Goal: Information Seeking & Learning: Learn about a topic

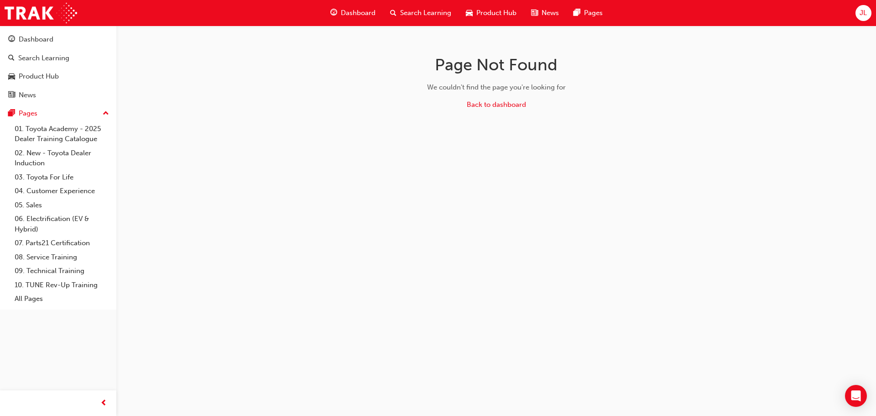
click at [354, 12] on span "Dashboard" at bounding box center [358, 13] width 35 height 10
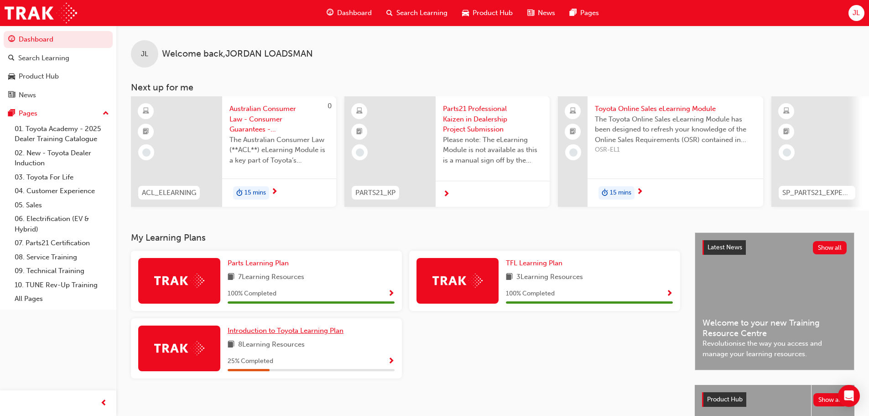
click at [271, 332] on span "Introduction to Toyota Learning Plan" at bounding box center [286, 330] width 116 height 8
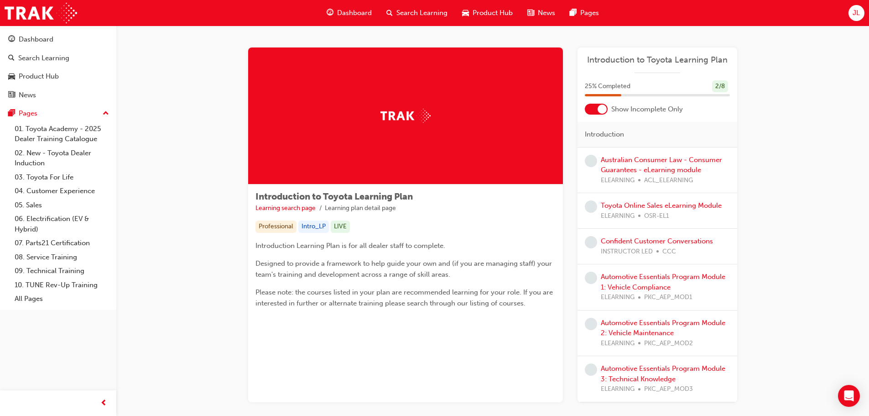
click at [337, 16] on div "Dashboard" at bounding box center [349, 13] width 60 height 19
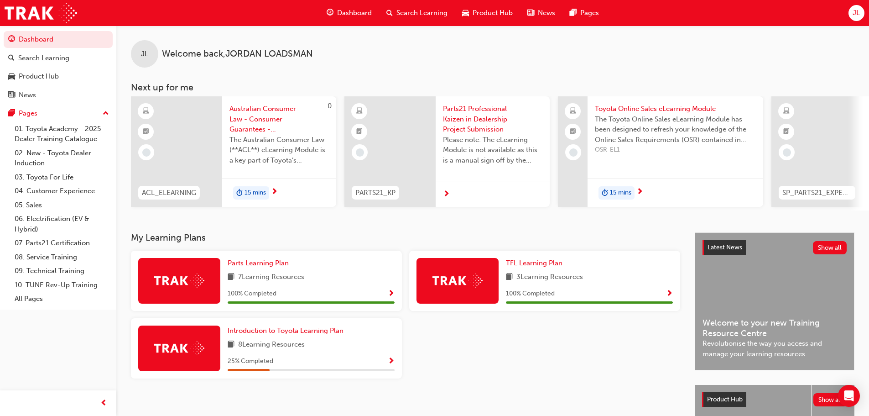
click at [405, 16] on span "Search Learning" at bounding box center [422, 13] width 51 height 10
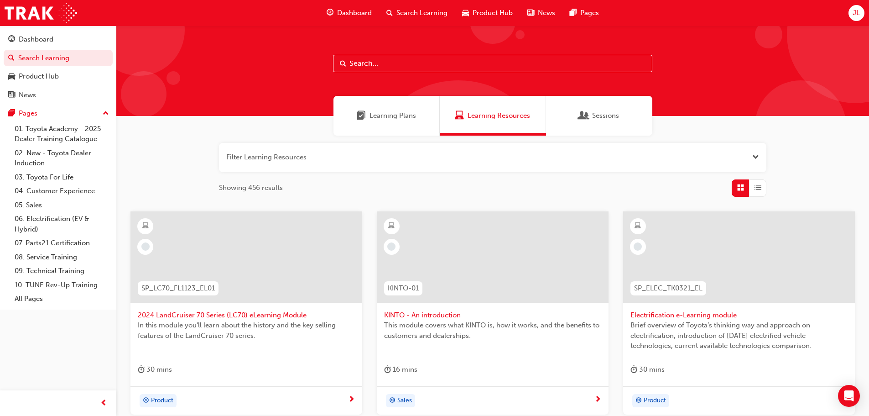
click at [379, 67] on input "text" at bounding box center [492, 63] width 319 height 17
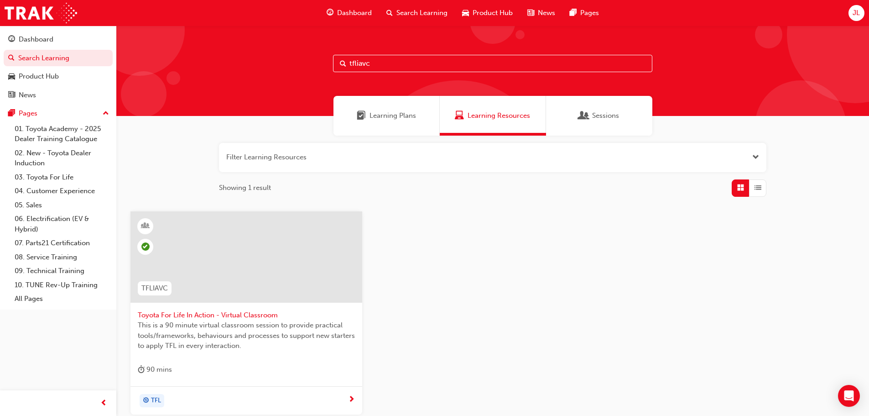
drag, startPoint x: 443, startPoint y: 64, endPoint x: 299, endPoint y: 73, distance: 144.4
click at [300, 73] on div "tfliavc" at bounding box center [492, 71] width 753 height 90
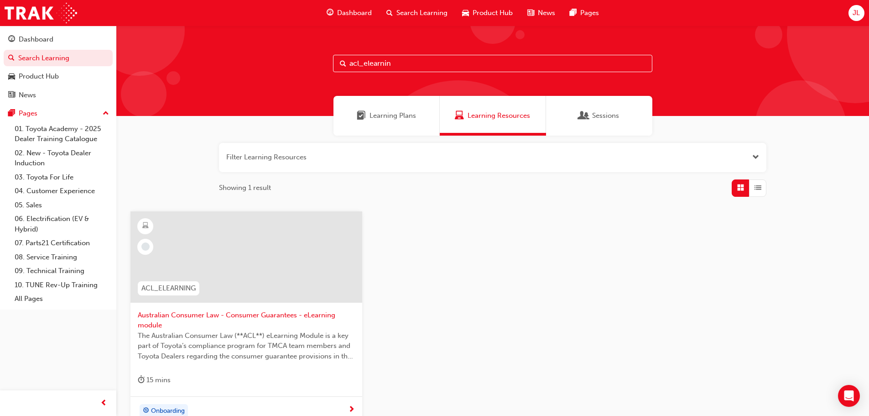
type input "acl_elearning"
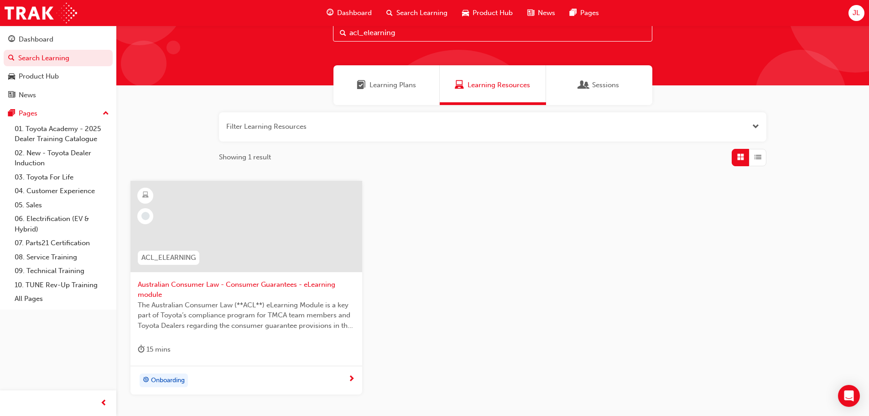
scroll to position [46, 0]
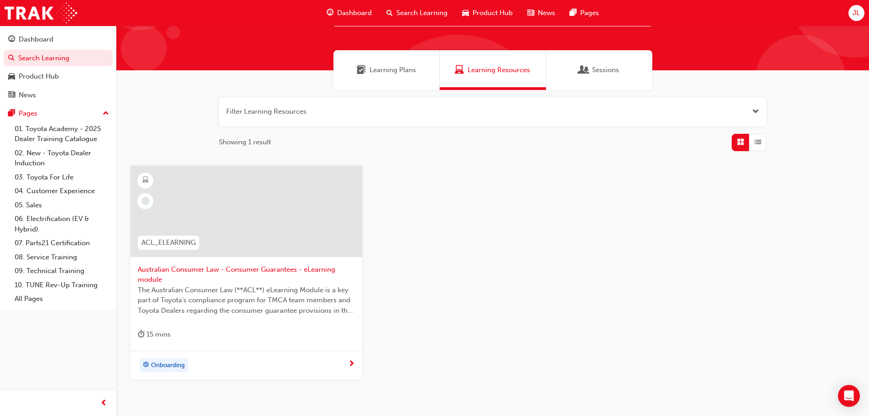
click at [231, 268] on span "Australian Consumer Law - Consumer Guarantees - eLearning module" at bounding box center [246, 274] width 217 height 21
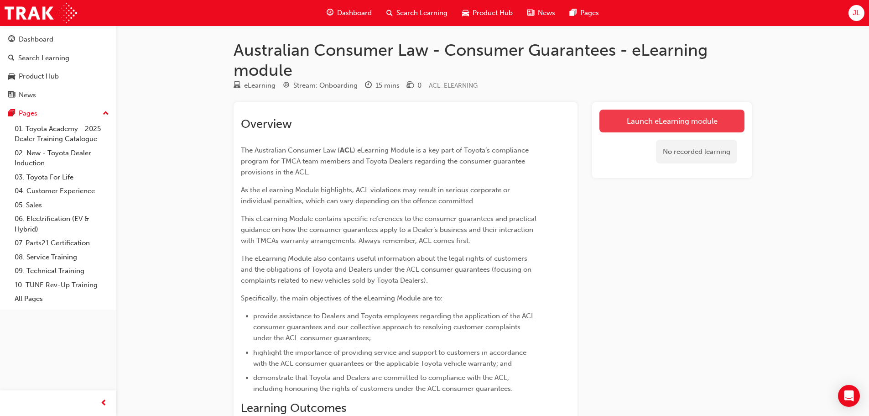
click at [639, 122] on link "Launch eLearning module" at bounding box center [672, 121] width 145 height 23
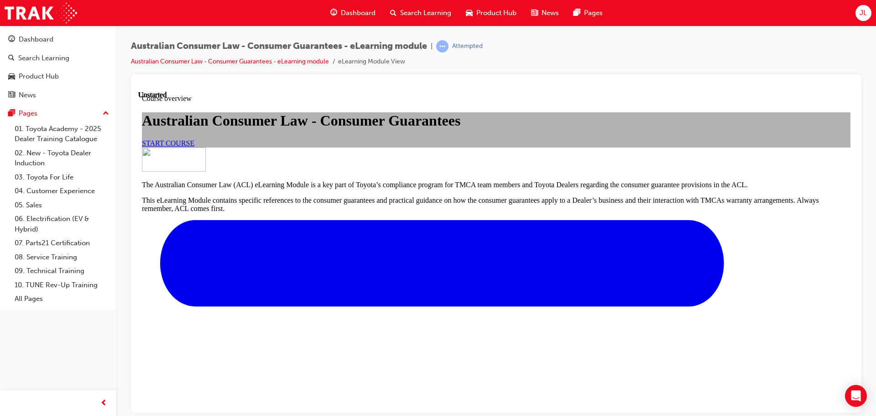
scroll to position [46, 0]
click at [194, 146] on span "START COURSE" at bounding box center [168, 143] width 52 height 8
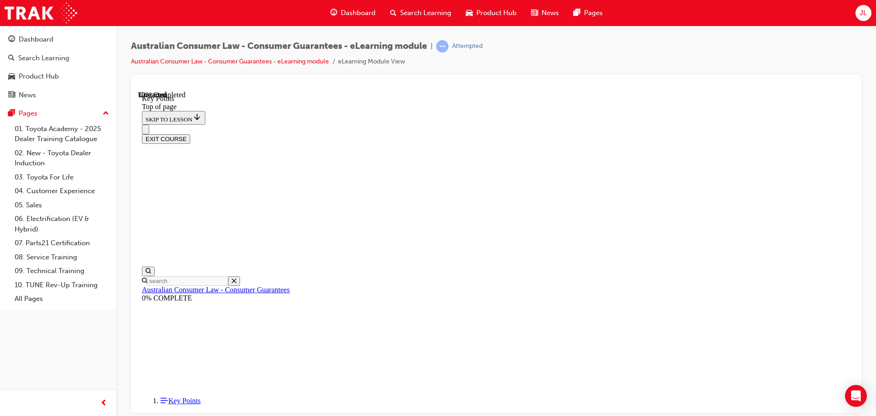
scroll to position [393, 0]
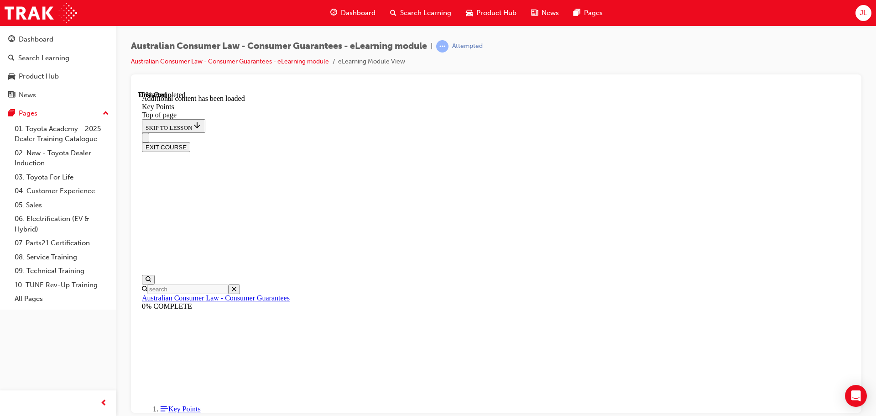
scroll to position [1193, 0]
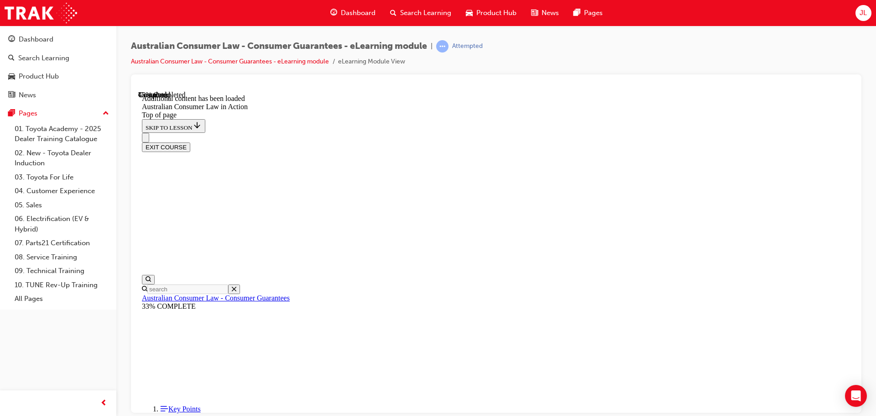
scroll to position [867, 0]
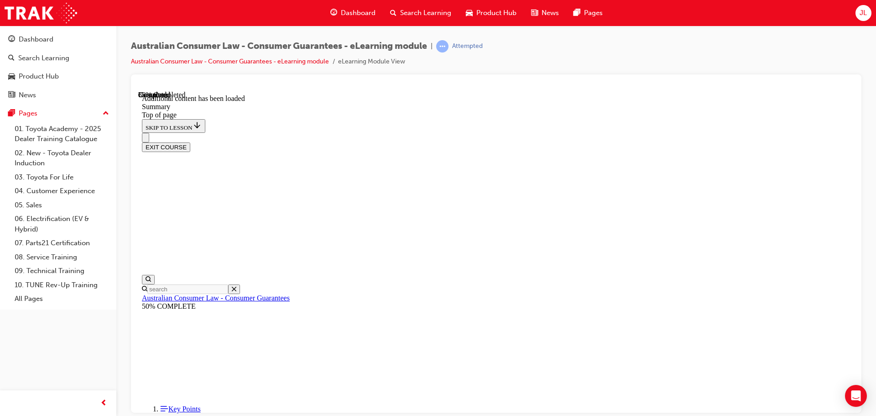
scroll to position [898, 0]
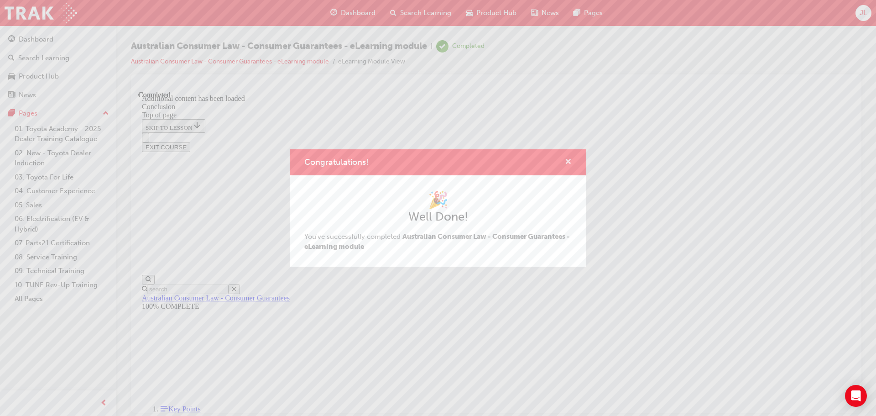
click at [566, 162] on span "cross-icon" at bounding box center [568, 162] width 7 height 8
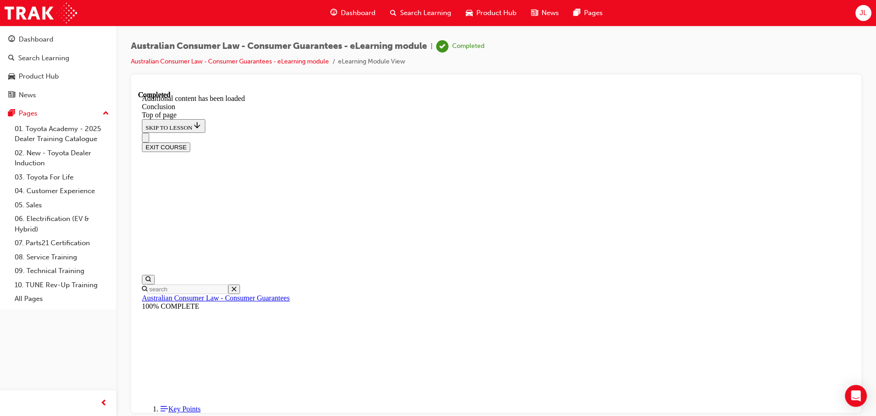
click at [190, 142] on button "EXIT COURSE" at bounding box center [166, 147] width 48 height 10
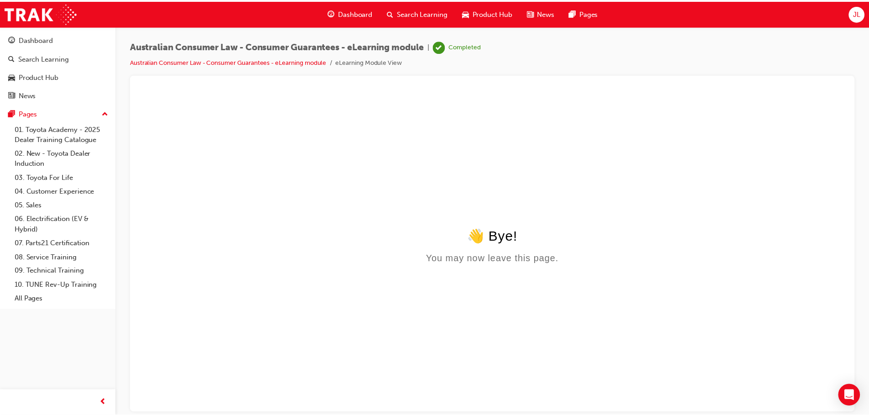
scroll to position [0, 0]
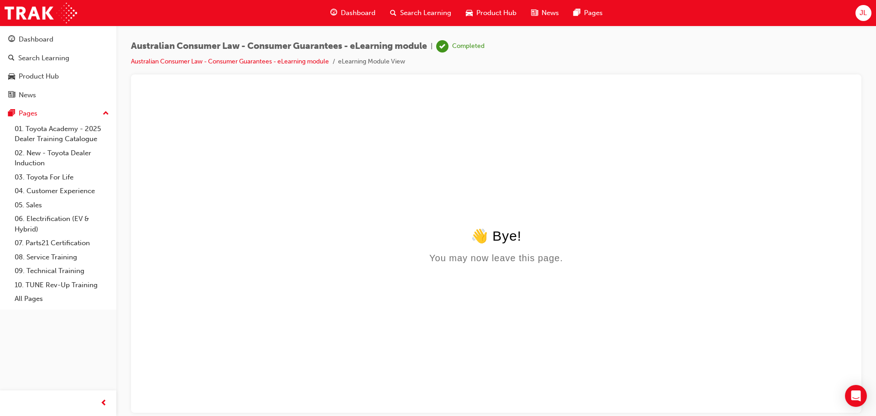
click at [343, 12] on span "Dashboard" at bounding box center [358, 13] width 35 height 10
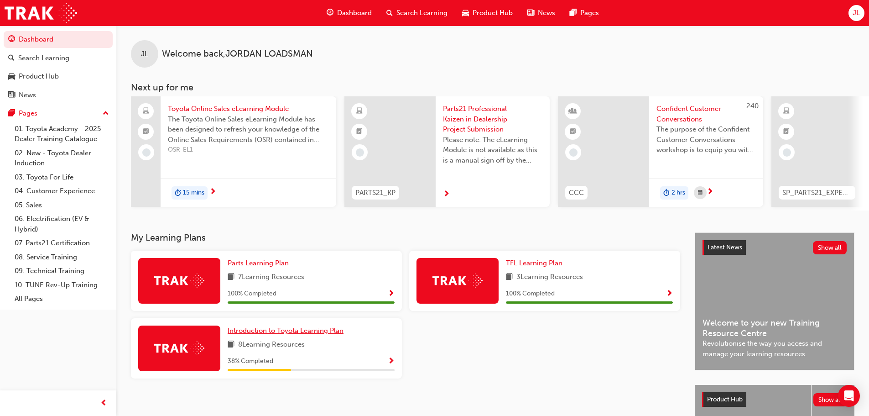
click at [323, 329] on link "Introduction to Toyota Learning Plan" at bounding box center [288, 330] width 120 height 10
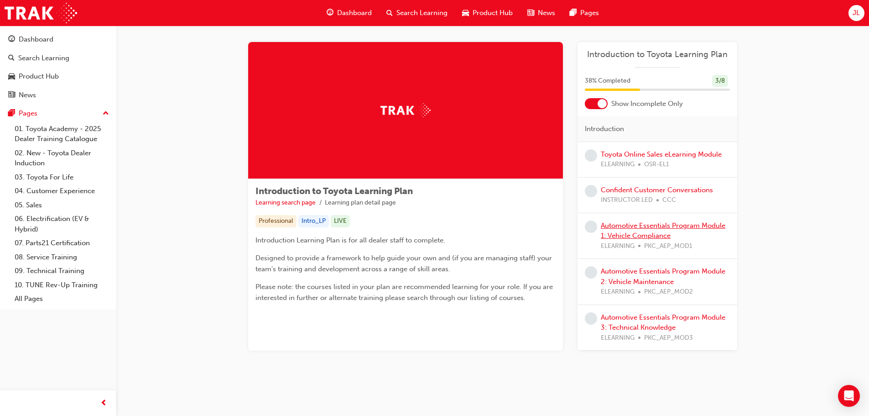
scroll to position [7, 0]
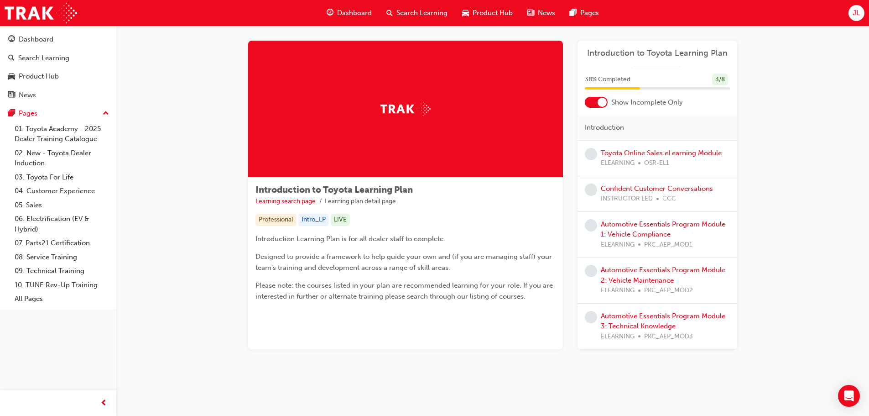
click at [642, 229] on div "Automotive Essentials Program Module 1: Vehicle Compliance ELEARNING PKC_AEP_MO…" at bounding box center [665, 234] width 129 height 31
click at [650, 226] on link "Automotive Essentials Program Module 1: Vehicle Compliance" at bounding box center [663, 229] width 125 height 19
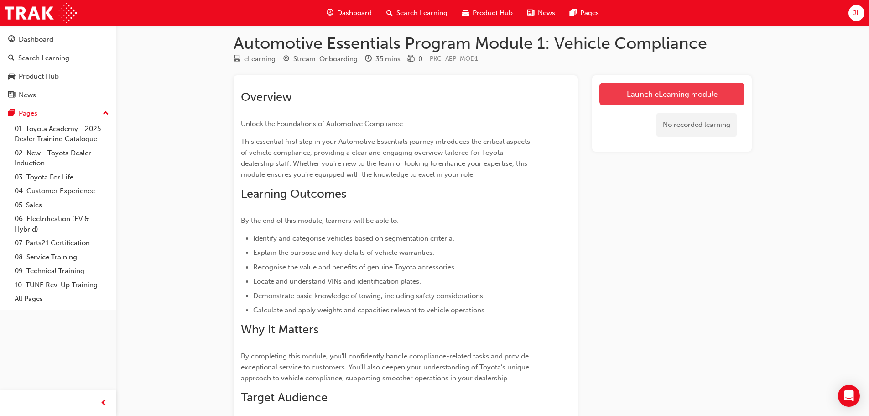
click at [628, 93] on link "Launch eLearning module" at bounding box center [672, 94] width 145 height 23
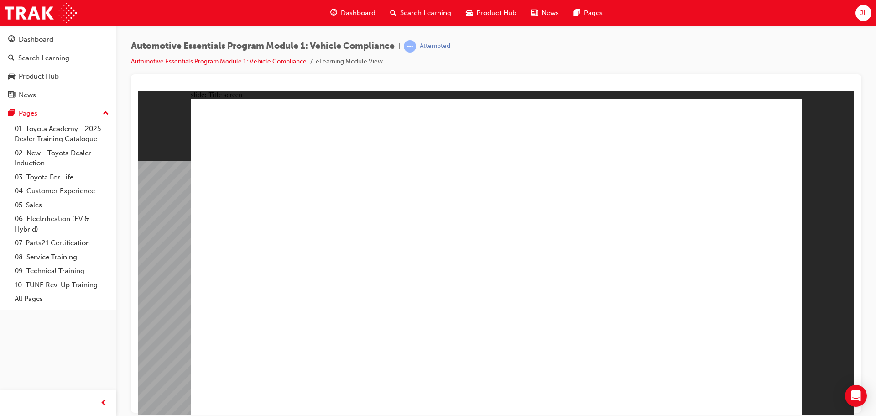
click at [876, 72] on div "Automotive Essentials Program Module 1: Vehicle Compliance | Attempted Automoti…" at bounding box center [496, 209] width 760 height 367
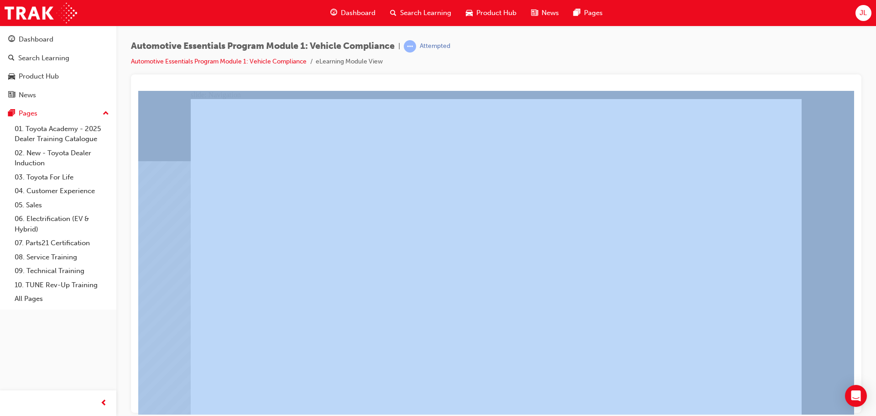
drag, startPoint x: 875, startPoint y: 108, endPoint x: 867, endPoint y: 195, distance: 87.9
click at [872, 180] on div "Automotive Essentials Program Module 1: Vehicle Compliance | Attempted Automoti…" at bounding box center [496, 209] width 760 height 367
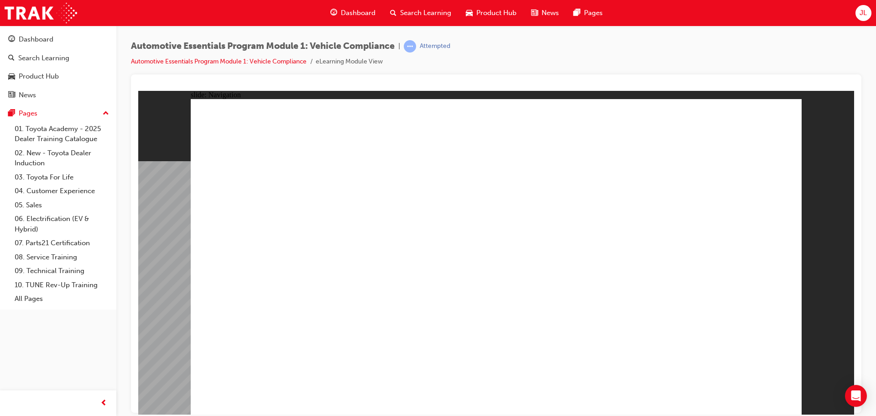
click at [819, 56] on div "Automotive Essentials Program Module 1: Vehicle Compliance | Attempted Automoti…" at bounding box center [496, 57] width 730 height 34
click at [361, 12] on span "Dashboard" at bounding box center [358, 13] width 35 height 10
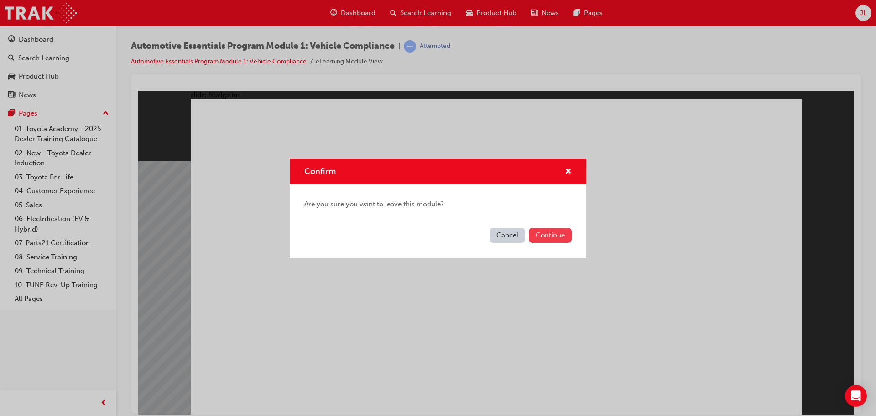
click at [542, 236] on button "Continue" at bounding box center [550, 235] width 43 height 15
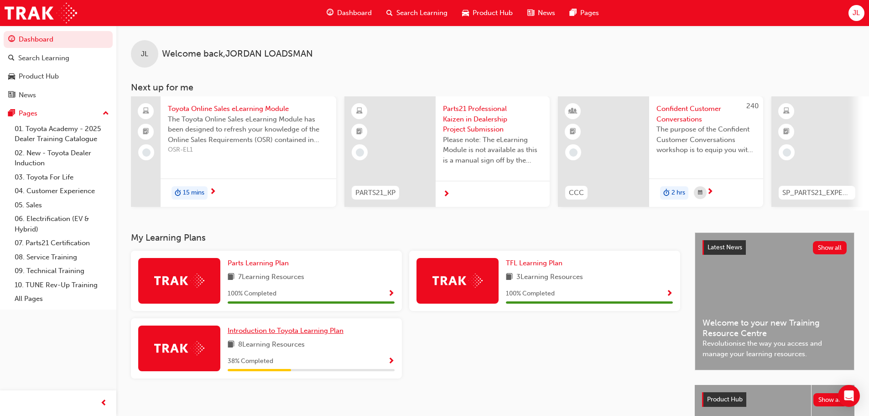
click at [284, 334] on span "Introduction to Toyota Learning Plan" at bounding box center [286, 330] width 116 height 8
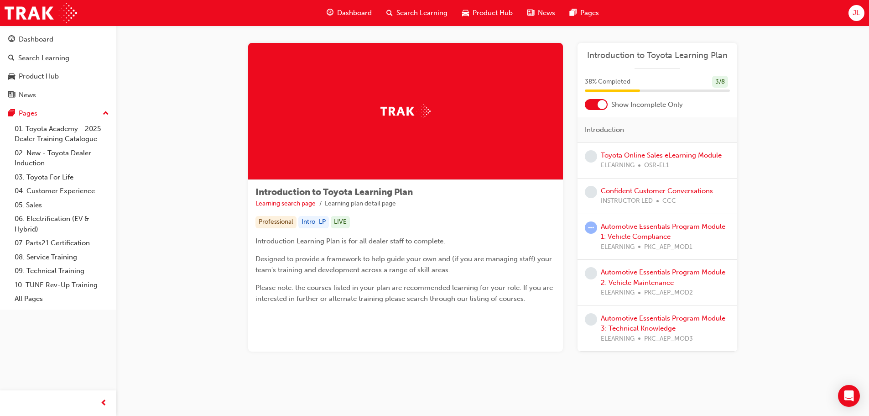
scroll to position [7, 0]
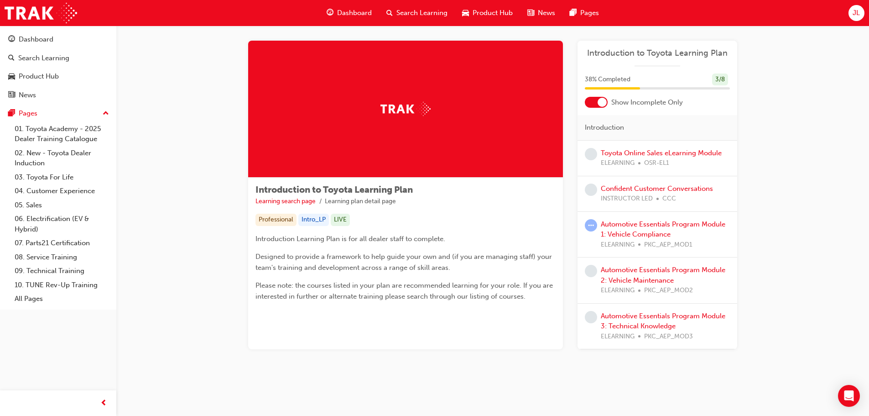
click at [596, 109] on div "Introduction to Toyota Learning Plan 38 % Completed 3 / 8 Show Incomplete Only …" at bounding box center [658, 195] width 160 height 308
click at [598, 105] on div at bounding box center [602, 102] width 9 height 9
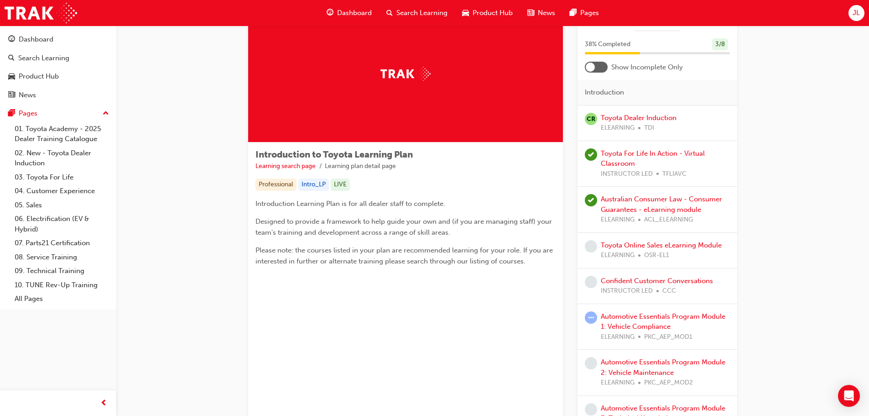
scroll to position [0, 0]
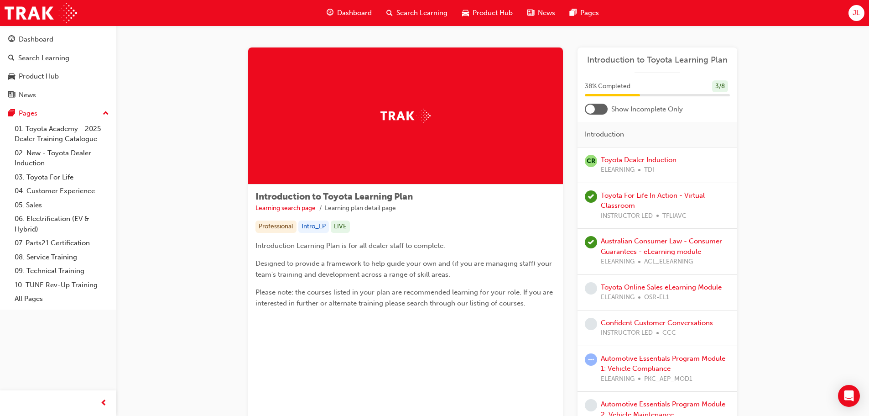
click at [600, 110] on div at bounding box center [596, 109] width 23 height 11
